Goal: Information Seeking & Learning: Learn about a topic

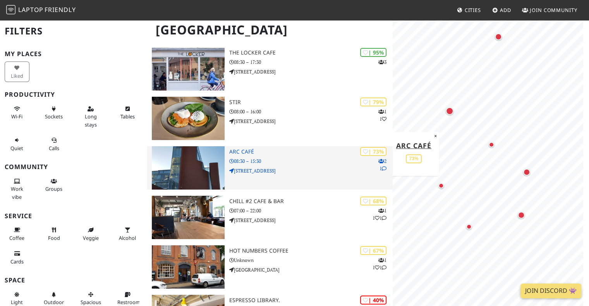
scroll to position [77, 0]
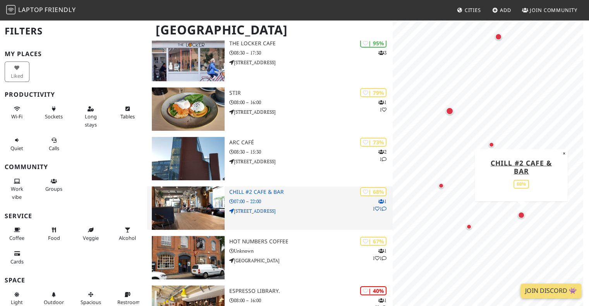
click at [276, 202] on p "07:00 – 22:00" at bounding box center [311, 201] width 164 height 7
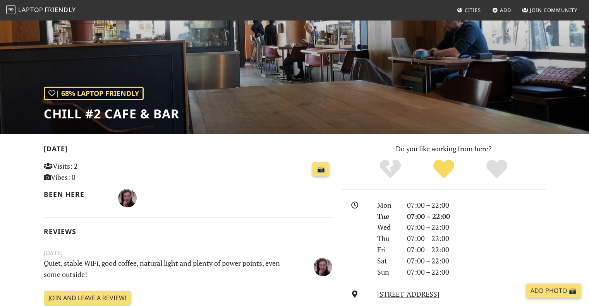
scroll to position [46, 0]
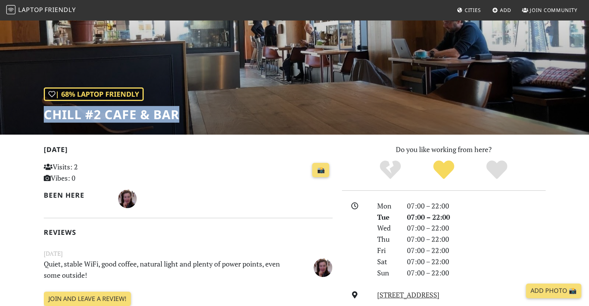
drag, startPoint x: 180, startPoint y: 114, endPoint x: 42, endPoint y: 111, distance: 137.6
click at [42, 111] on div "| 68% Laptop Friendly Chill #2 Cafe & Bar" at bounding box center [294, 54] width 589 height 161
copy h1 "Chill #2 Cafe & Bar"
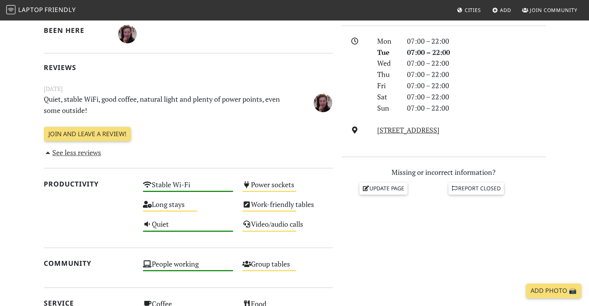
scroll to position [198, 0]
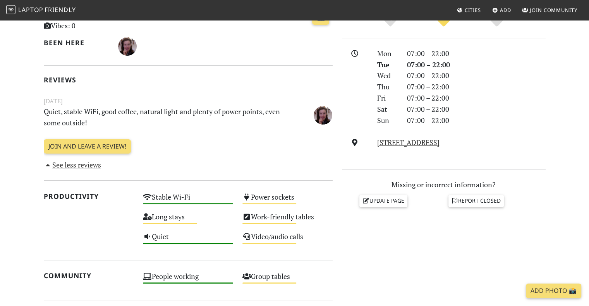
drag, startPoint x: 504, startPoint y: 145, endPoint x: 377, endPoint y: 145, distance: 127.1
click at [377, 145] on div "2, 2 Station Square, CB1 2GA, Cambridge" at bounding box center [461, 142] width 177 height 11
copy link "2, 2 Station Square, CB1 2GA, Cambridge"
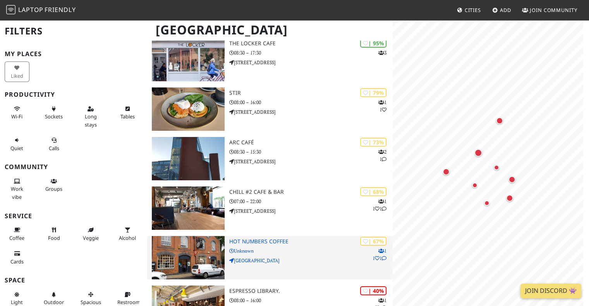
scroll to position [77, 0]
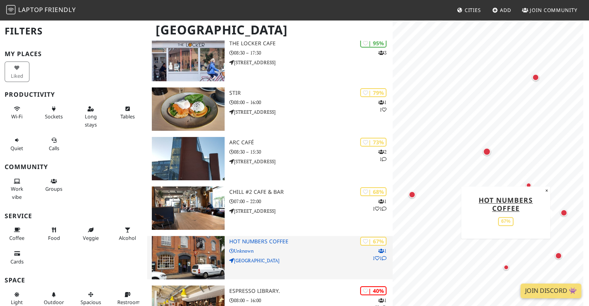
click at [294, 258] on p "[GEOGRAPHIC_DATA]" at bounding box center [311, 260] width 164 height 7
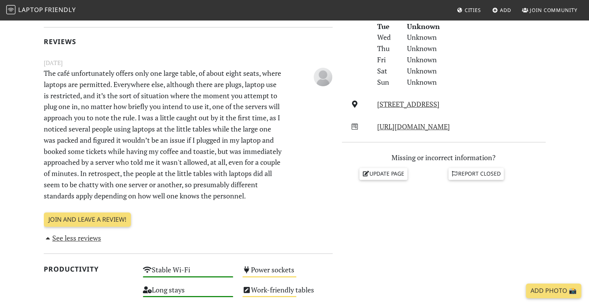
scroll to position [237, 0]
